Goal: Task Accomplishment & Management: Complete application form

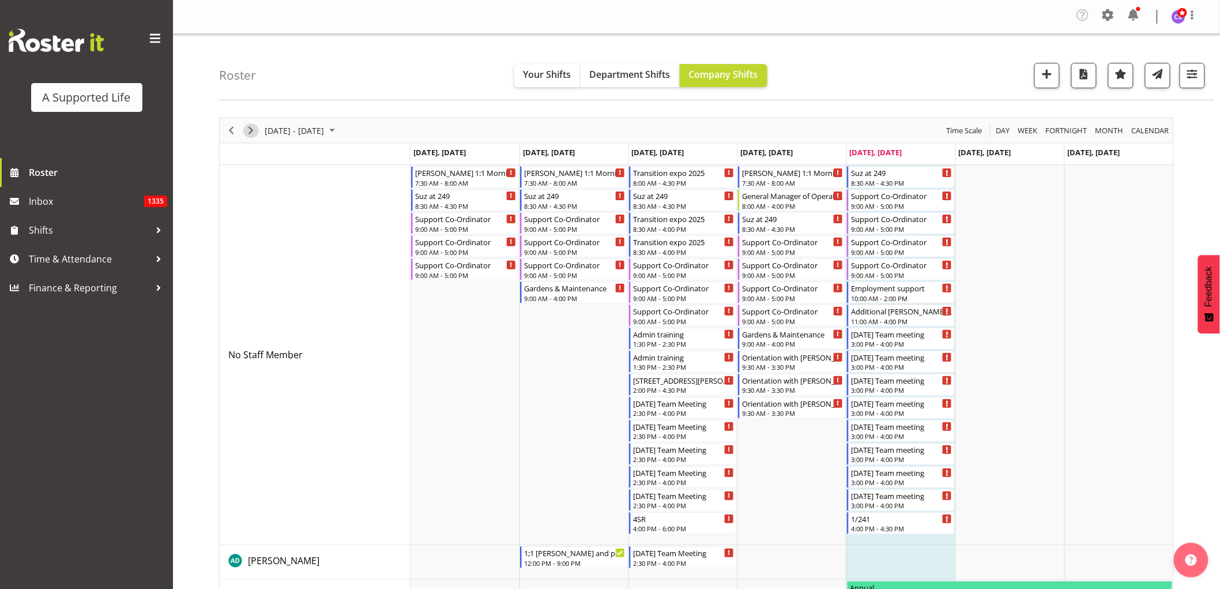
drag, startPoint x: 251, startPoint y: 130, endPoint x: 576, endPoint y: 476, distance: 474.5
click at [251, 130] on span "Next" at bounding box center [251, 130] width 14 height 14
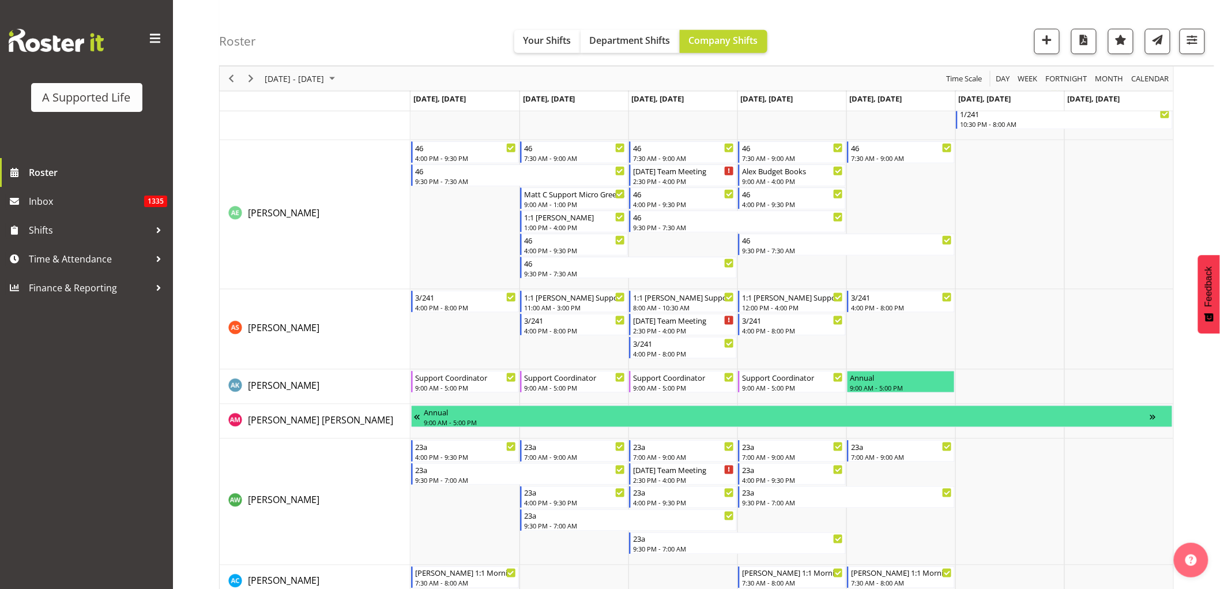
scroll to position [256, 0]
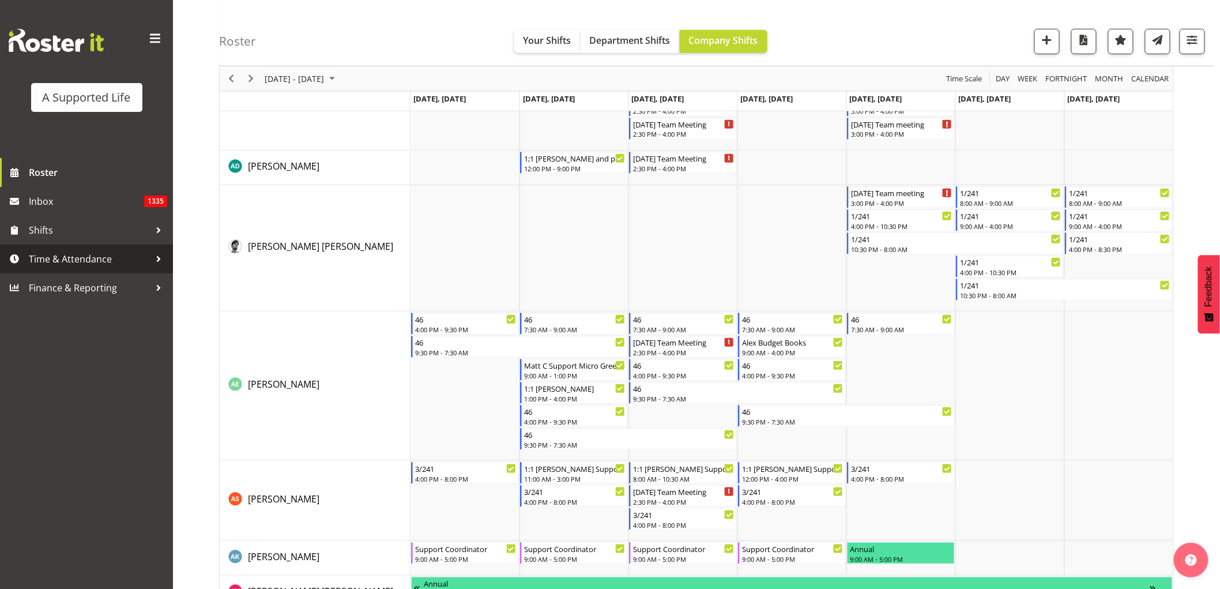
click at [67, 255] on span "Time & Attendance" at bounding box center [89, 258] width 121 height 17
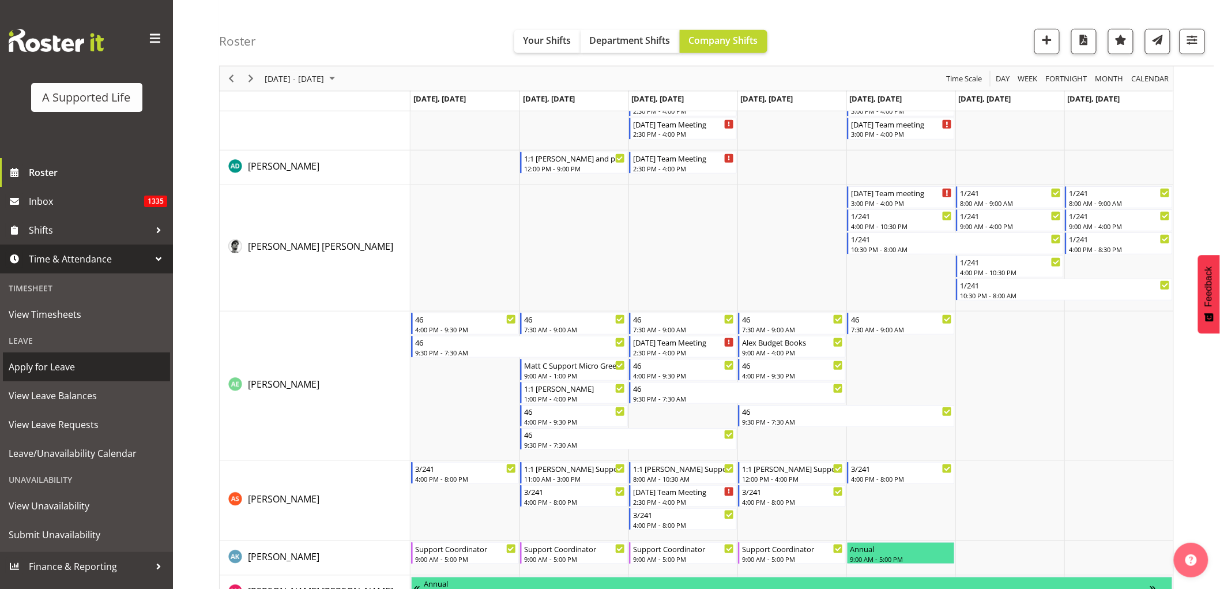
click at [70, 367] on span "Apply for Leave" at bounding box center [87, 366] width 156 height 17
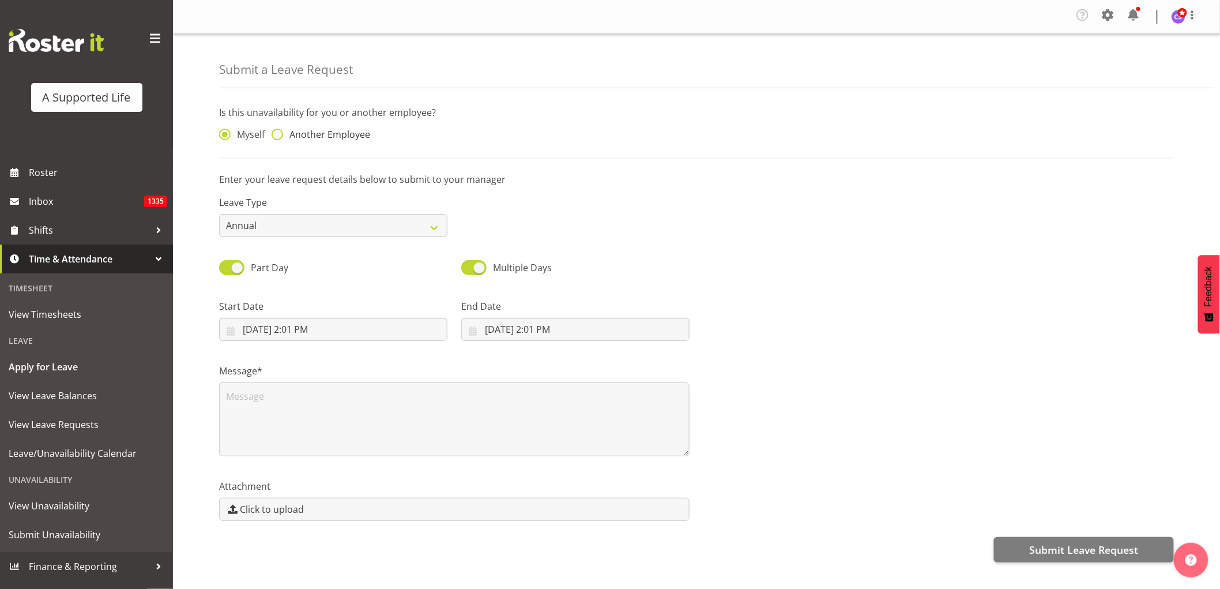
click at [281, 133] on span at bounding box center [278, 135] width 12 height 12
click at [279, 133] on input "Another Employee" at bounding box center [275, 134] width 7 height 7
radio input "true"
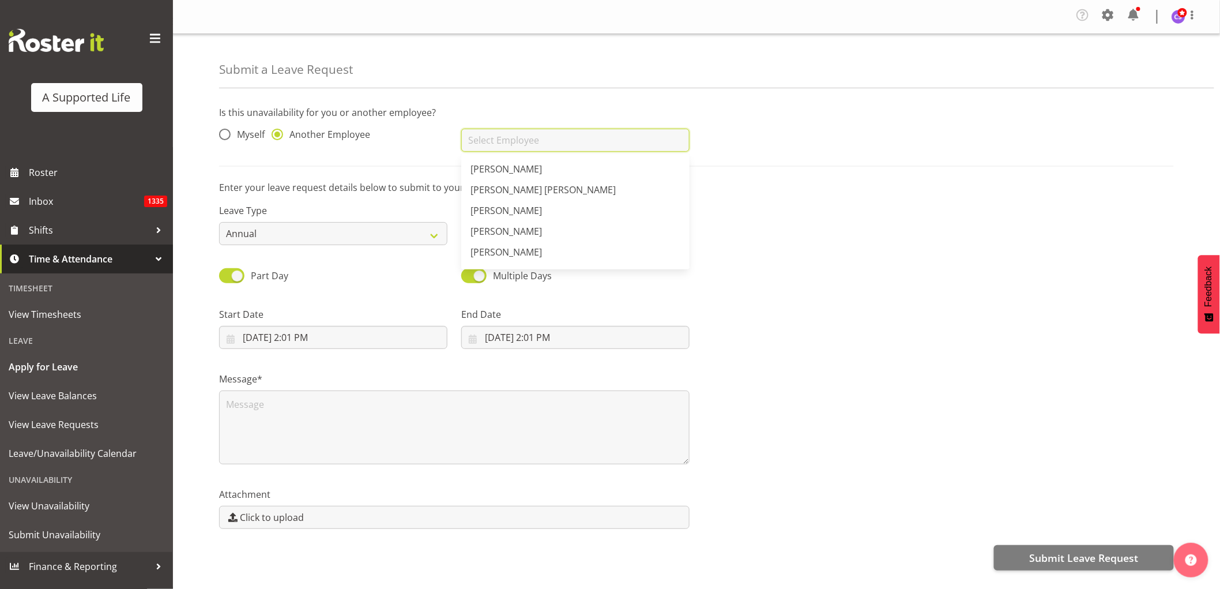
click at [548, 136] on input "text" at bounding box center [575, 140] width 228 height 23
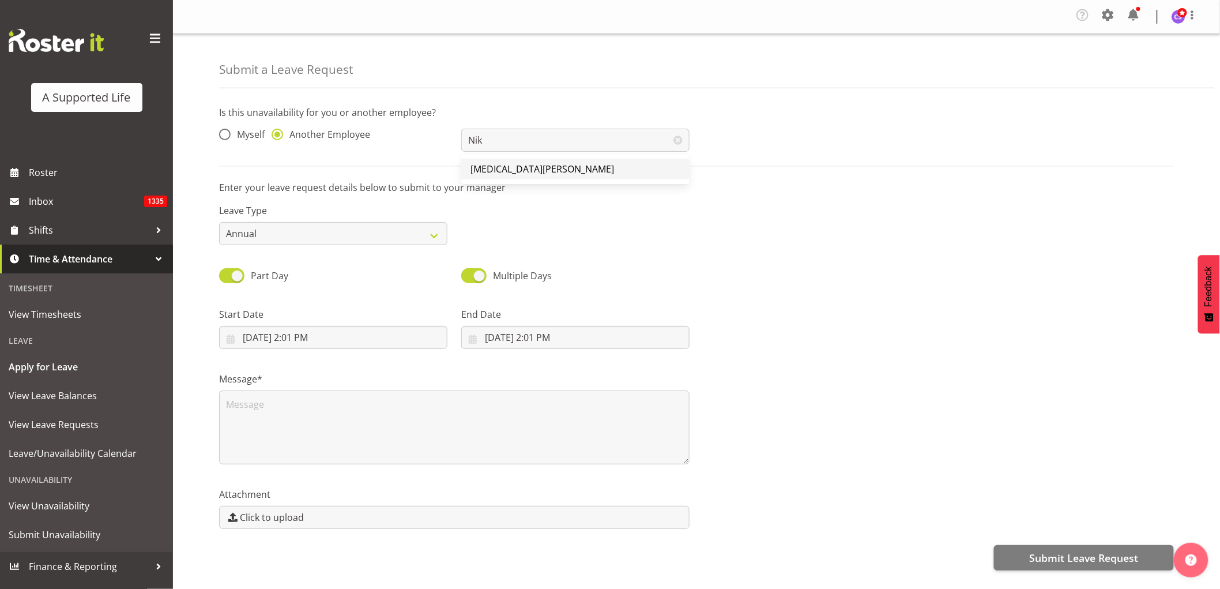
click at [541, 164] on link "[MEDICAL_DATA][PERSON_NAME]" at bounding box center [575, 169] width 228 height 21
type input "[MEDICAL_DATA][PERSON_NAME]"
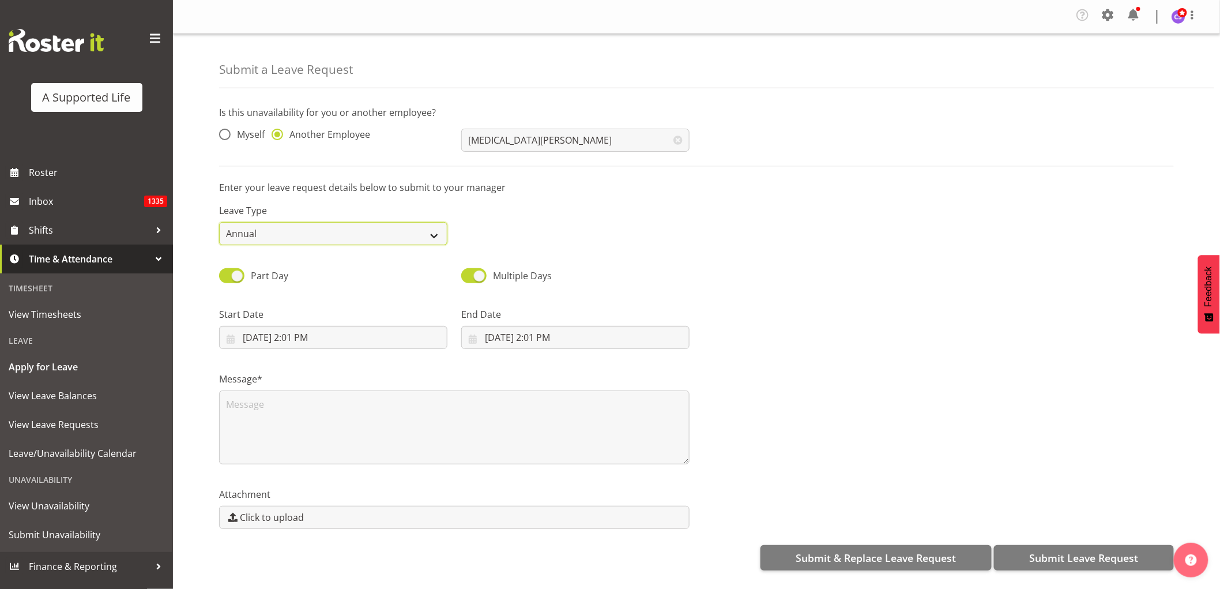
click at [419, 235] on select "Annual Sick Bereavement Domestic Violence Parental Jury Service Day In Lieu Oth…" at bounding box center [333, 233] width 228 height 23
select select "Sick"
click at [219, 222] on select "Annual Sick Bereavement Domestic Violence Parental Jury Service Day In Lieu Oth…" at bounding box center [333, 233] width 228 height 23
click at [303, 344] on input "9/5/2025, 2:01 PM" at bounding box center [333, 337] width 228 height 23
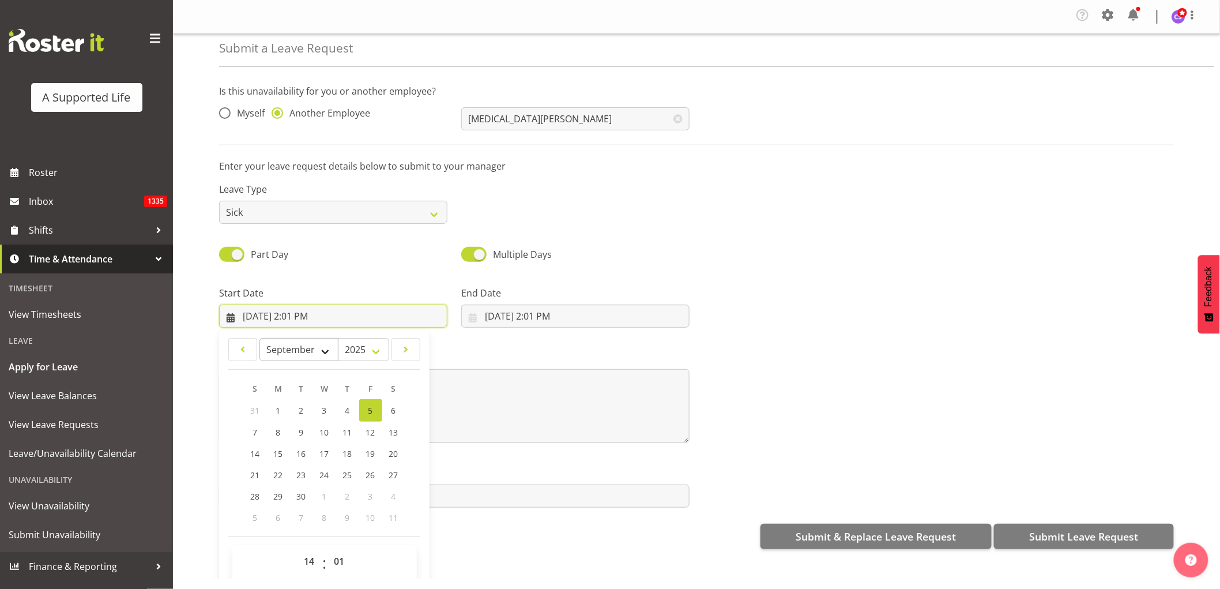
scroll to position [33, 0]
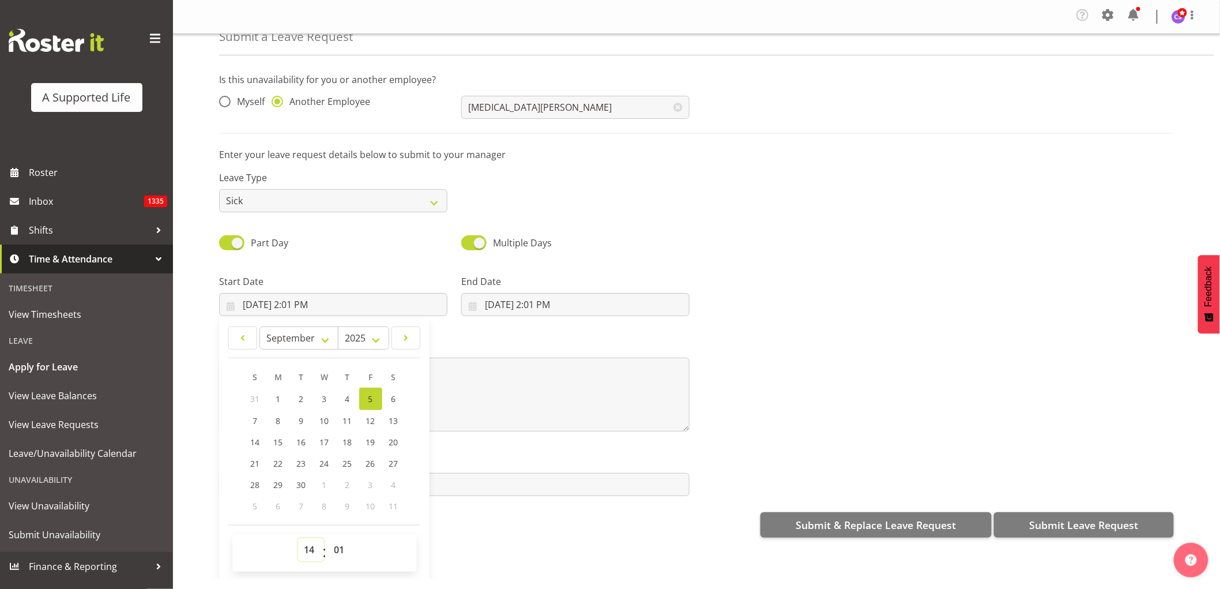
click at [300, 552] on select "00 01 02 03 04 05 06 07 08 09 10 11 12 13 14 15 16 17 18 19 20 21 22 23" at bounding box center [311, 549] width 26 height 23
click at [298, 538] on select "00 01 02 03 04 05 06 07 08 09 10 11 12 13 14 15 16 17 18 19 20 21 22 23" at bounding box center [311, 549] width 26 height 23
drag, startPoint x: 343, startPoint y: 546, endPoint x: 351, endPoint y: 548, distance: 7.8
click at [343, 548] on select "00 01 02 03 04 05 06 07 08 09 10 11 12 13 14 15 16 17 18 19 20 21 22 23 24 25 2…" at bounding box center [341, 549] width 26 height 23
select select "0"
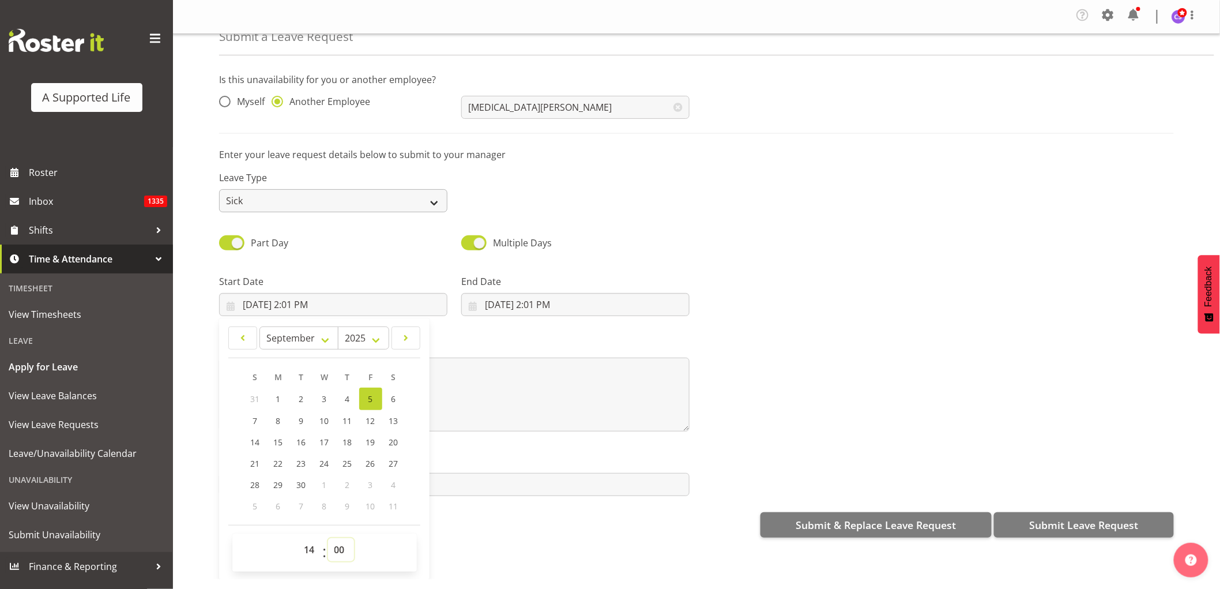
click at [328, 538] on select "00 01 02 03 04 05 06 07 08 09 10 11 12 13 14 15 16 17 18 19 20 21 22 23 24 25 2…" at bounding box center [341, 549] width 26 height 23
type input "9/5/2025, 2:00 PM"
click at [505, 304] on input "9/5/2025, 2:01 PM" at bounding box center [575, 304] width 228 height 23
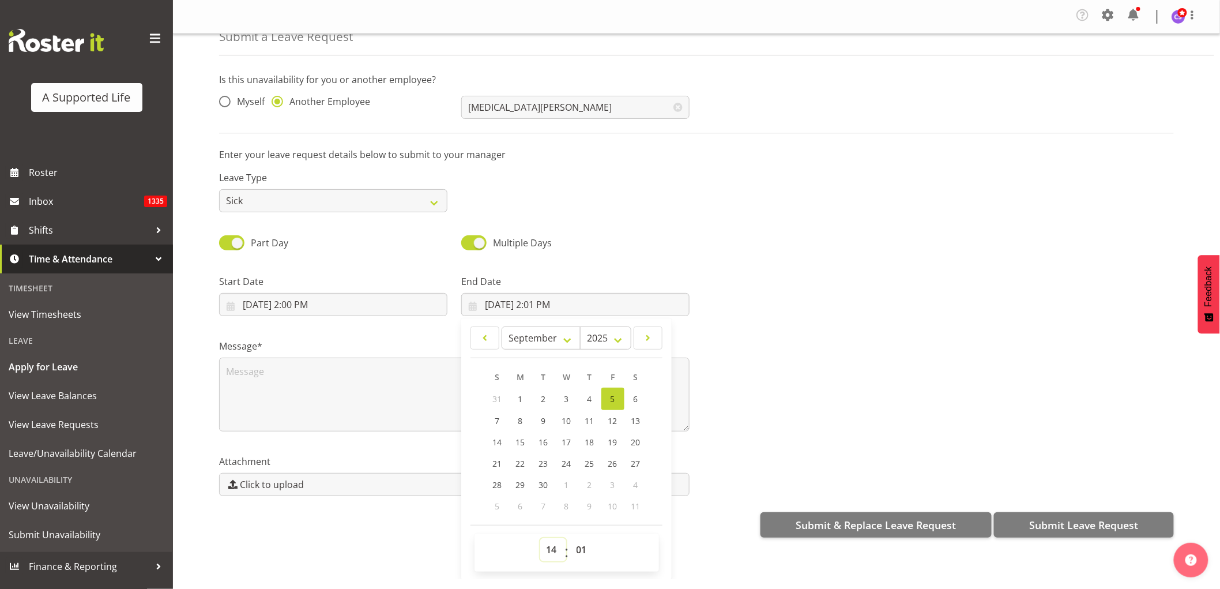
click at [545, 546] on select "00 01 02 03 04 05 06 07 08 09 10 11 12 13 14 15 16 17 18 19 20 21 22 23" at bounding box center [553, 549] width 26 height 23
select select "16"
click at [540, 538] on select "00 01 02 03 04 05 06 07 08 09 10 11 12 13 14 15 16 17 18 19 20 21 22 23" at bounding box center [553, 549] width 26 height 23
type input "9/5/2025, 4:01 PM"
click at [585, 547] on select "00 01 02 03 04 05 06 07 08 09 10 11 12 13 14 15 16 17 18 19 20 21 22 23 24 25 2…" at bounding box center [583, 549] width 26 height 23
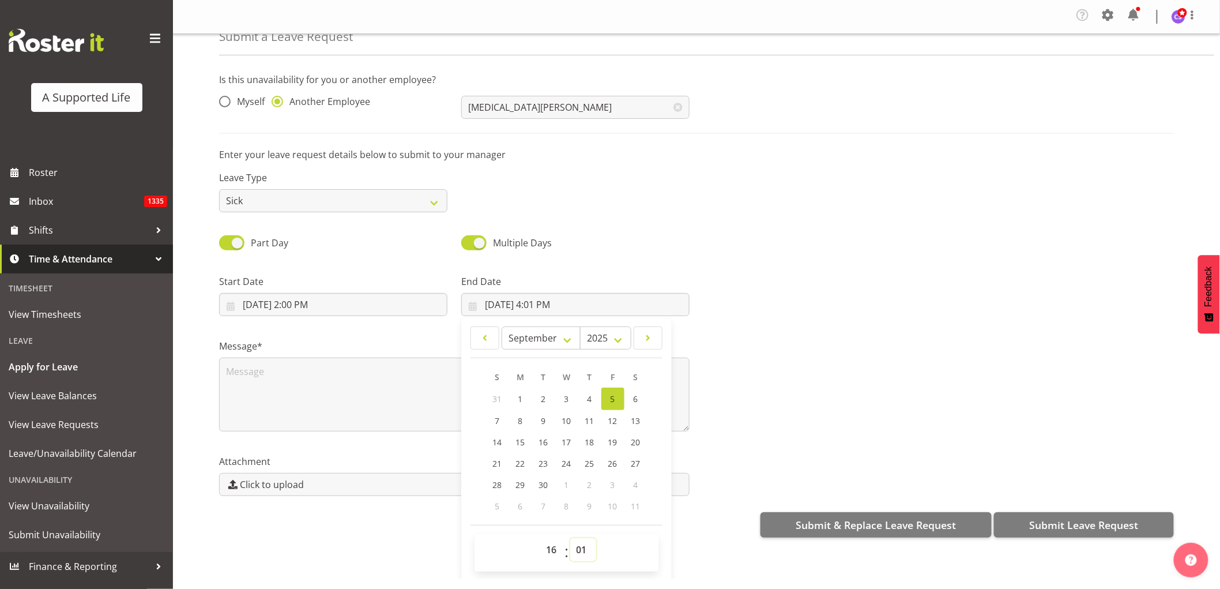
select select "0"
click at [570, 538] on select "00 01 02 03 04 05 06 07 08 09 10 11 12 13 14 15 16 17 18 19 20 21 22 23 24 25 2…" at bounding box center [583, 549] width 26 height 23
click at [543, 424] on span "9" at bounding box center [543, 420] width 5 height 11
type input "9/9/2025, 4:00 PM"
click at [250, 377] on textarea at bounding box center [454, 395] width 471 height 74
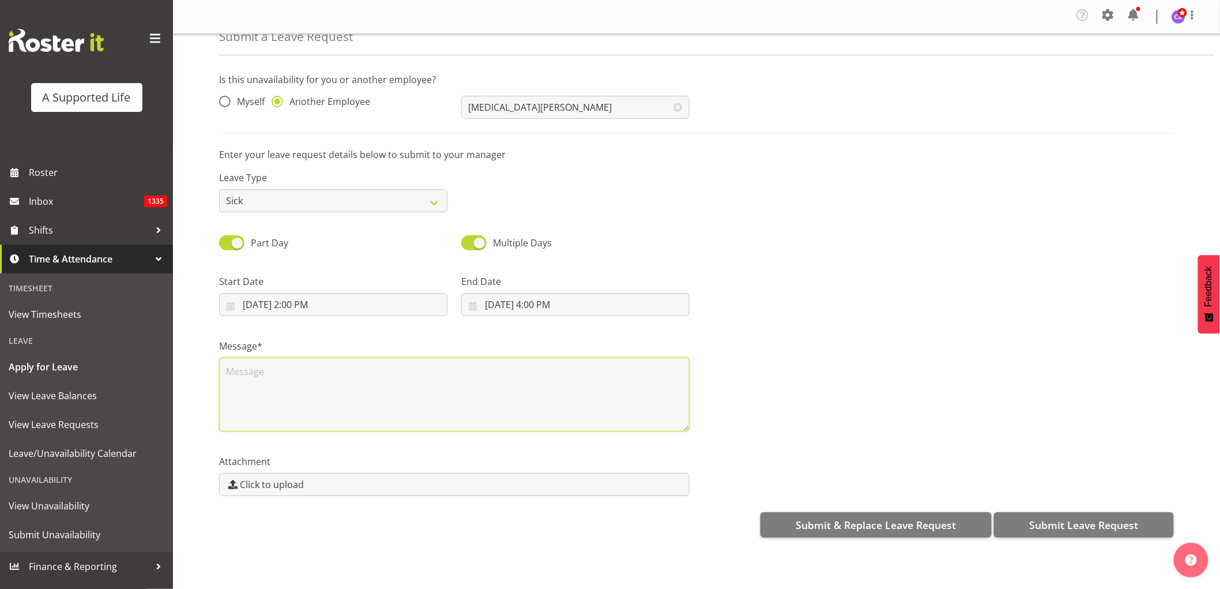
scroll to position [0, 0]
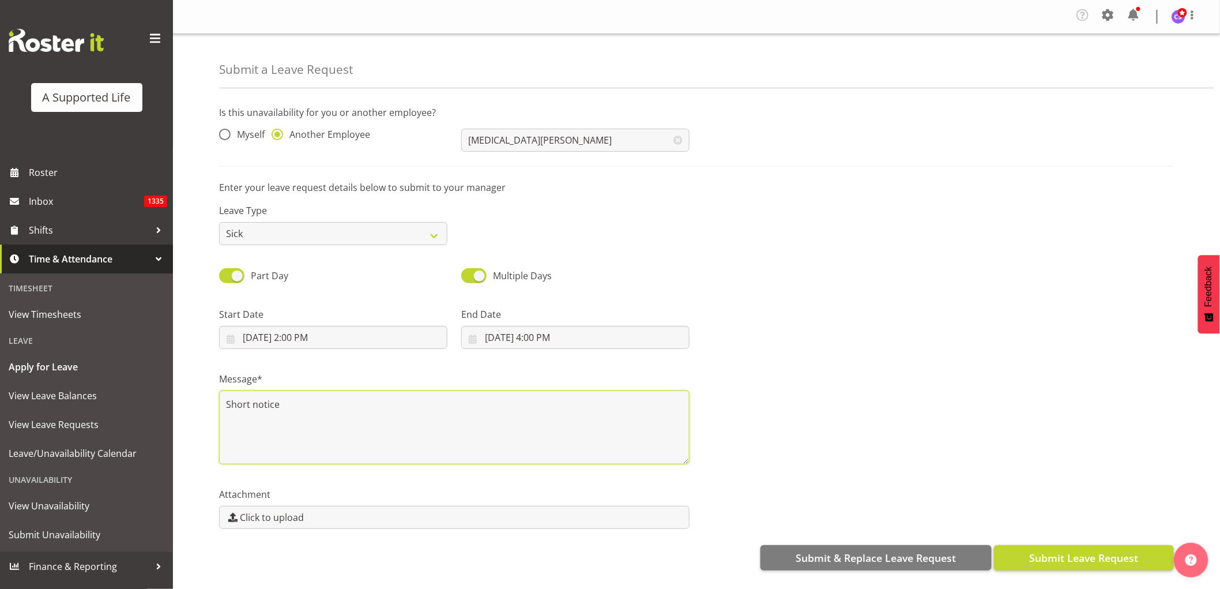
type textarea "Short notice"
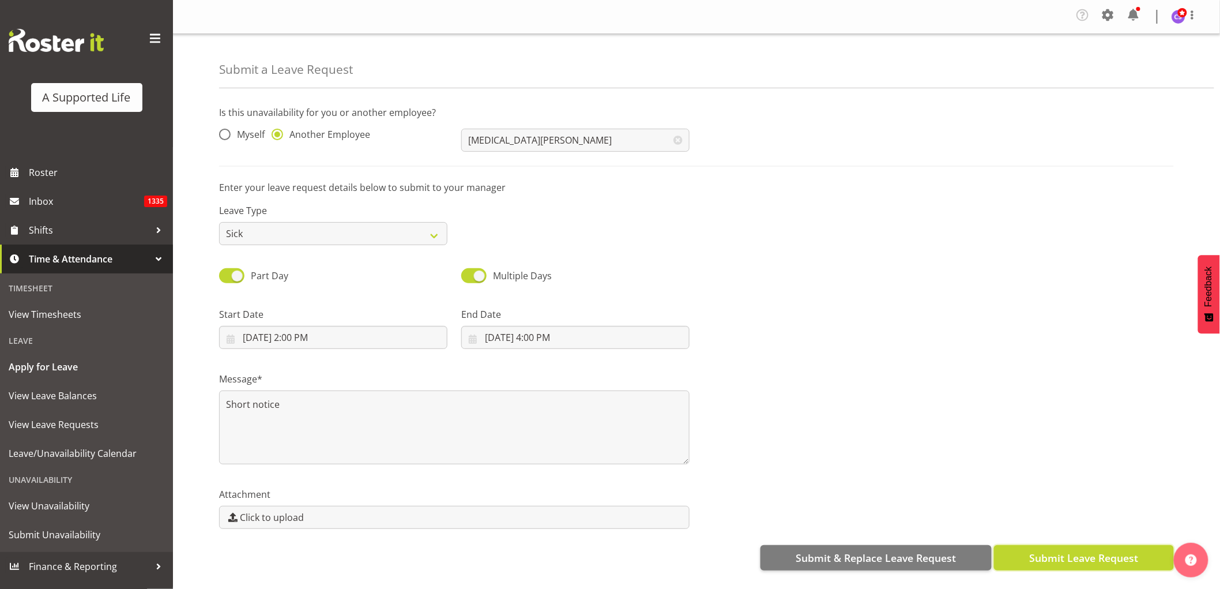
click at [1076, 555] on span "Submit Leave Request" at bounding box center [1083, 557] width 109 height 15
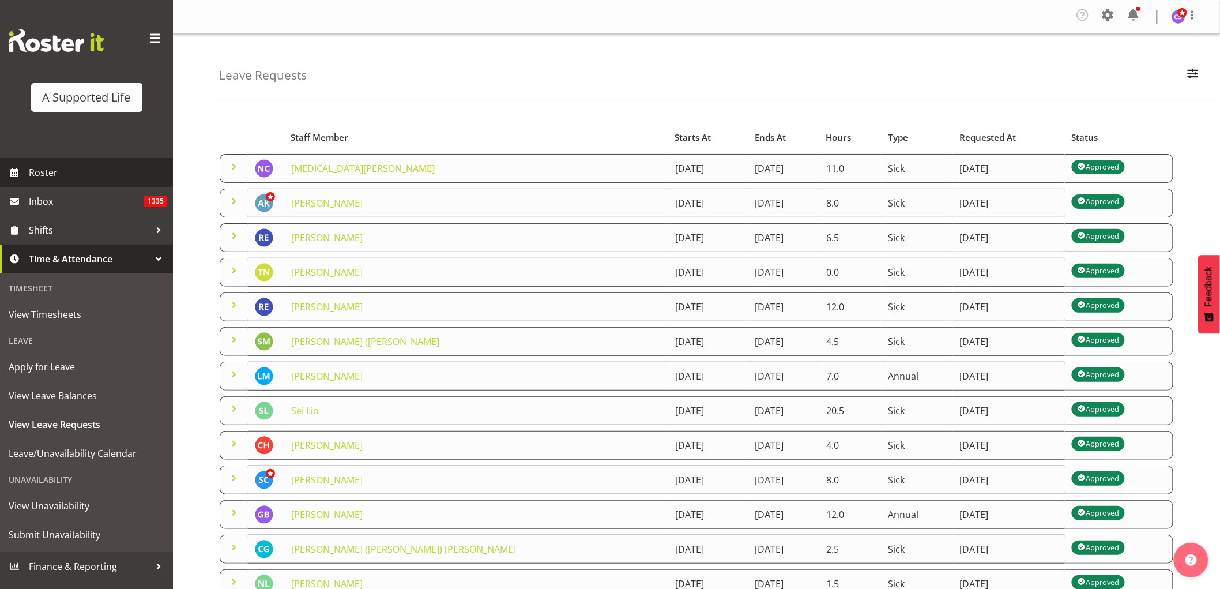
click at [41, 164] on span "Roster" at bounding box center [98, 172] width 138 height 17
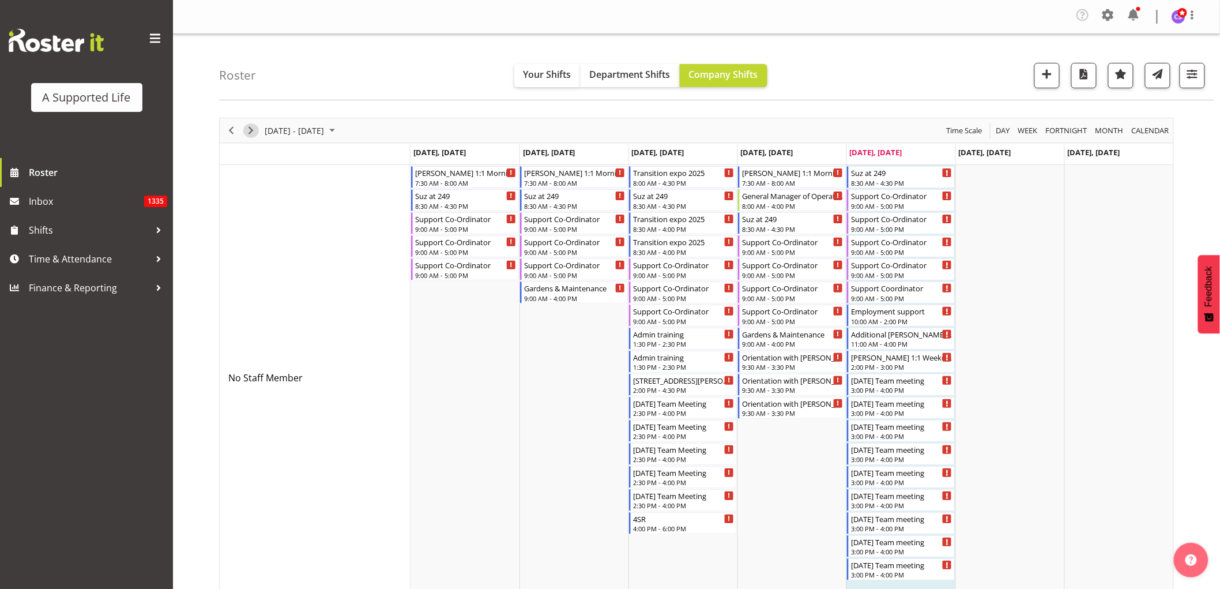
click at [251, 129] on span "Next" at bounding box center [251, 130] width 14 height 14
